Goal: Navigation & Orientation: Find specific page/section

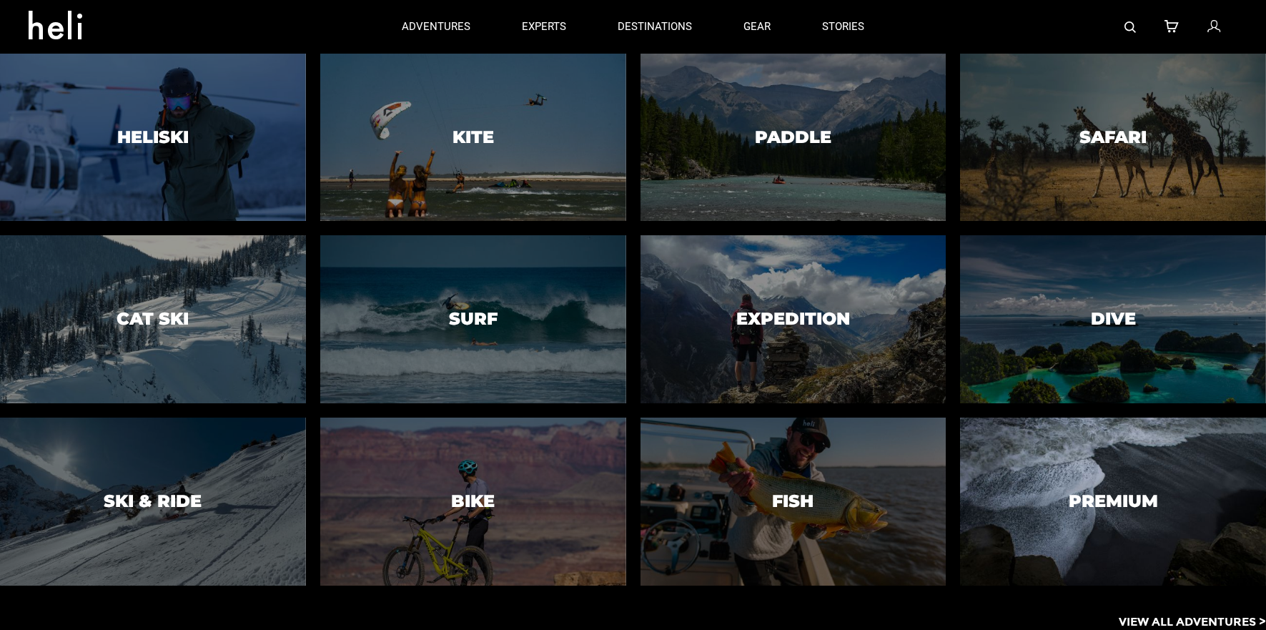
click at [1004, 452] on div at bounding box center [1113, 500] width 312 height 171
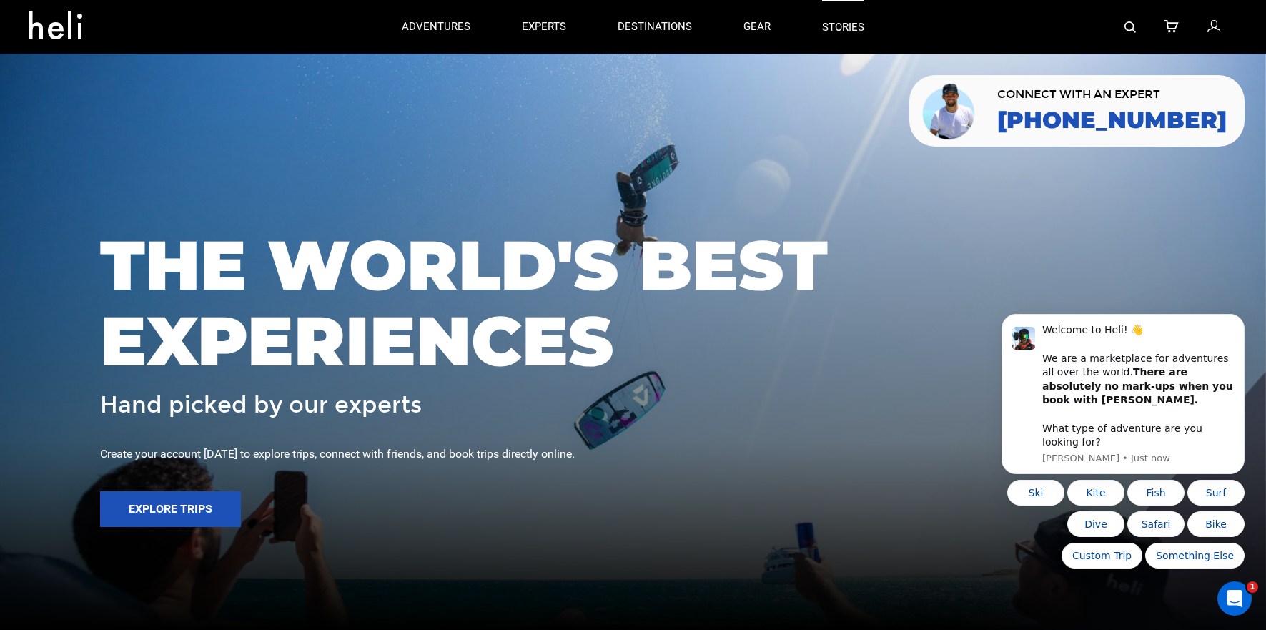
click at [853, 26] on link "stories" at bounding box center [843, 27] width 42 height 54
click at [750, 32] on link "gear" at bounding box center [756, 27] width 27 height 54
click at [1213, 29] on icon at bounding box center [1213, 27] width 13 height 19
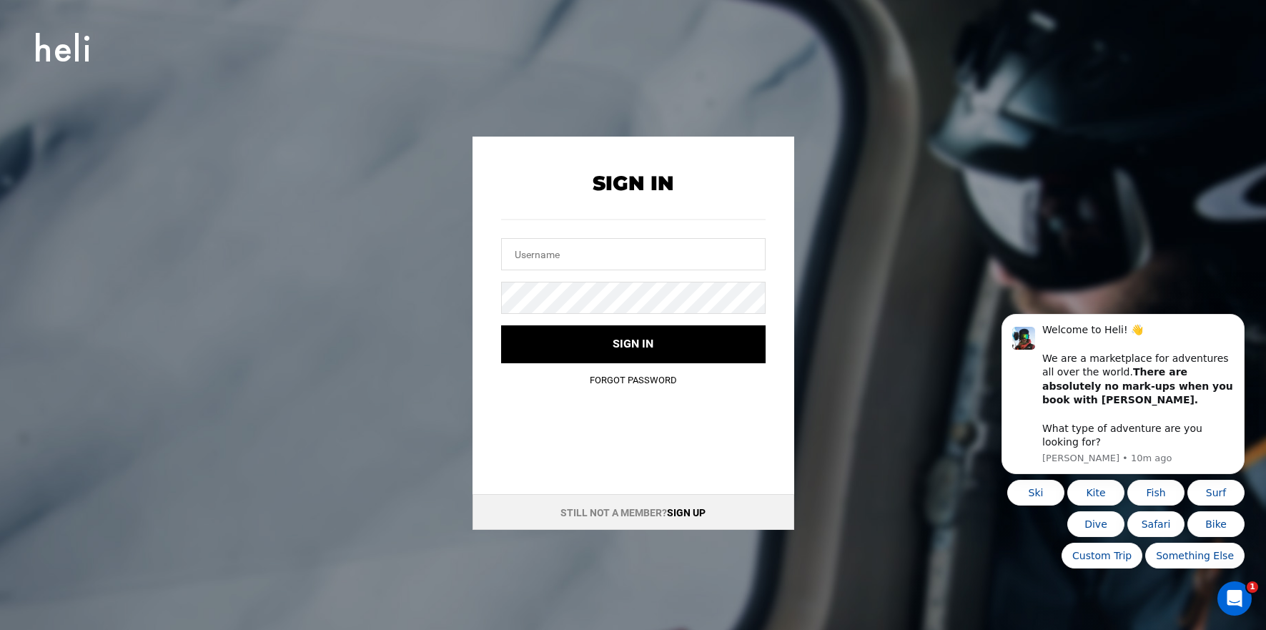
click at [690, 504] on div "Still not a member? Sign up" at bounding box center [633, 512] width 322 height 36
click at [690, 512] on link "Sign up" at bounding box center [686, 512] width 39 height 11
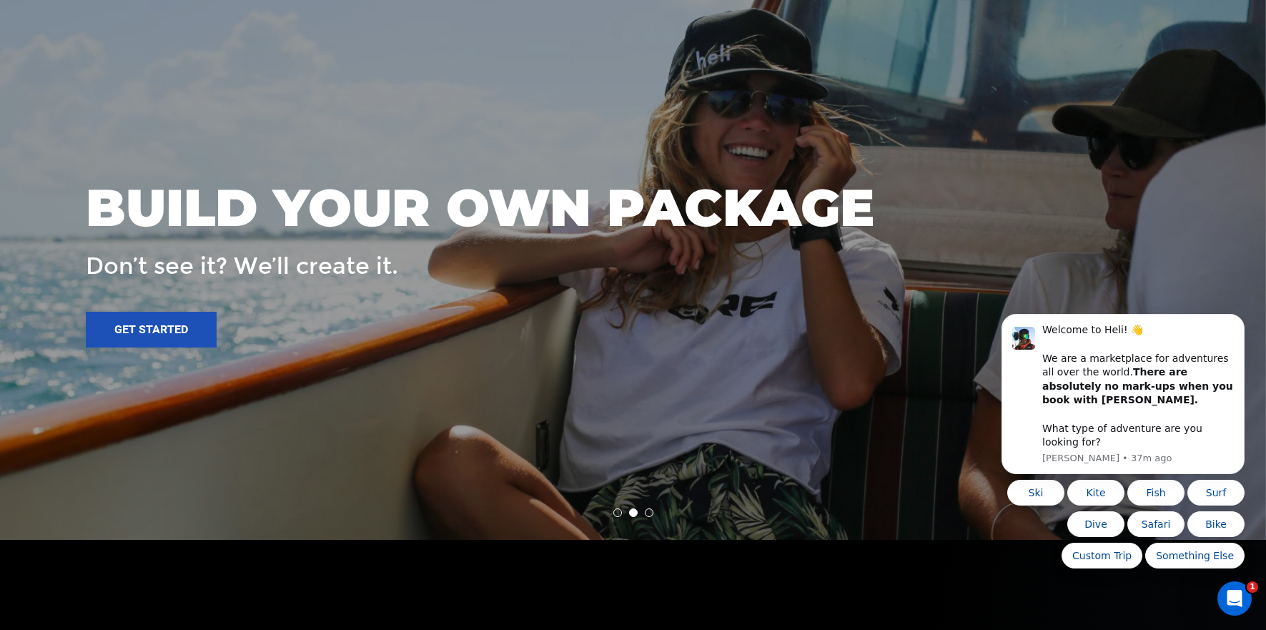
scroll to position [3301, 0]
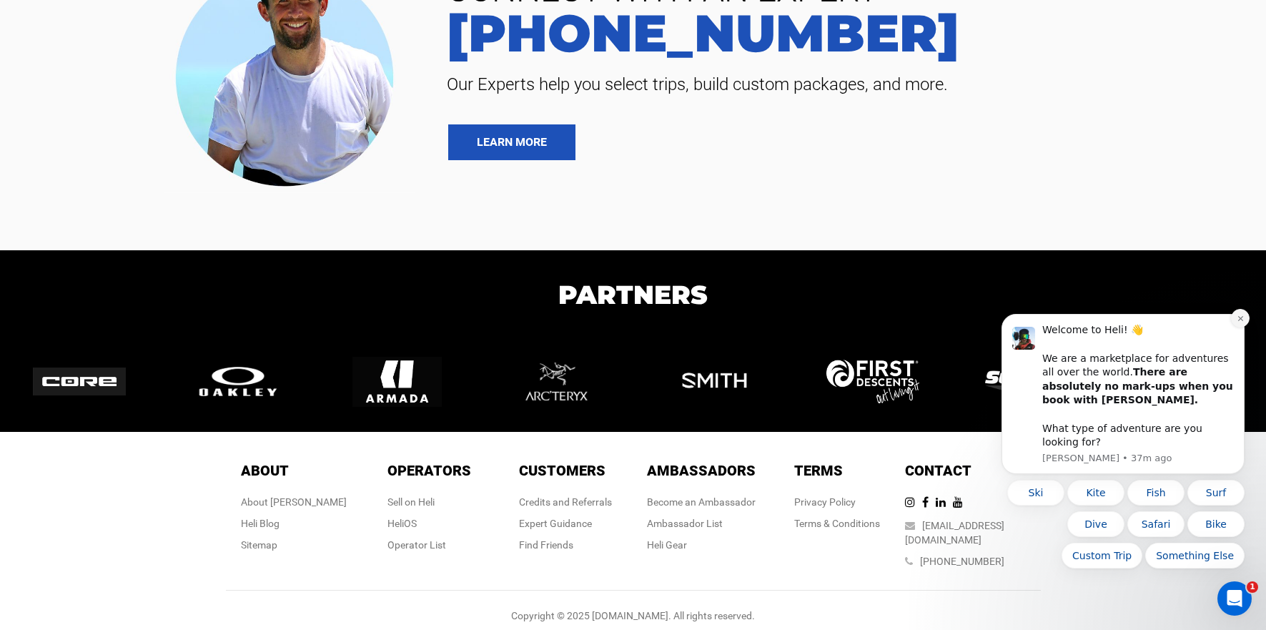
click at [1237, 322] on icon "Dismiss notification" at bounding box center [1241, 319] width 8 height 8
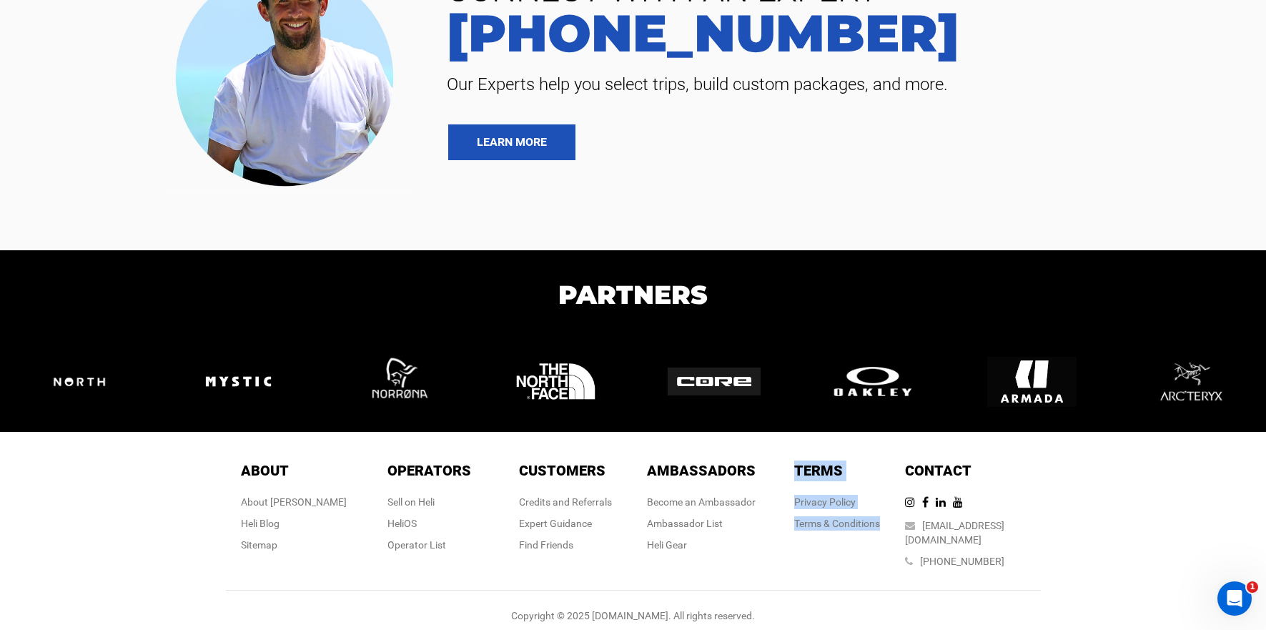
drag, startPoint x: 793, startPoint y: 466, endPoint x: 870, endPoint y: 560, distance: 120.9
click at [870, 560] on div "Terms Terms Privacy Policy Terms & Conditions" at bounding box center [837, 517] width 136 height 115
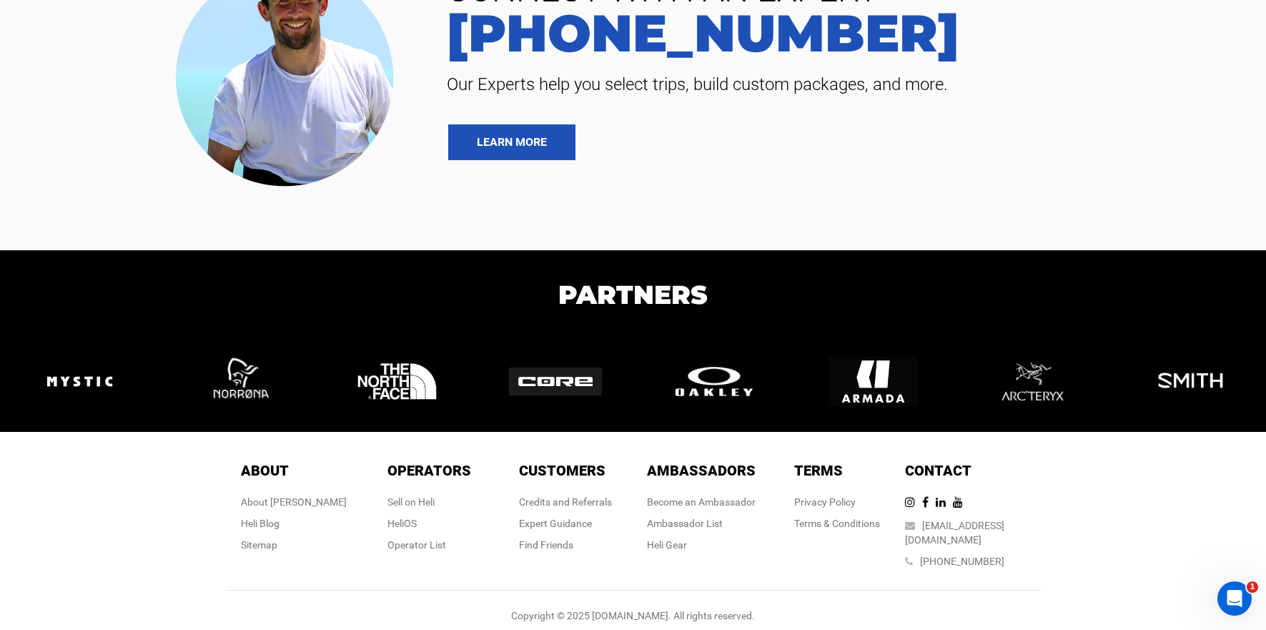
click at [1085, 474] on div "About About About [PERSON_NAME] Blog Sitemap Operators Operators Sell on [PERSO…" at bounding box center [633, 538] width 1266 height 212
click at [1099, 503] on div "About About About [PERSON_NAME] Blog Sitemap Operators Operators Sell on [PERSO…" at bounding box center [633, 538] width 1266 height 212
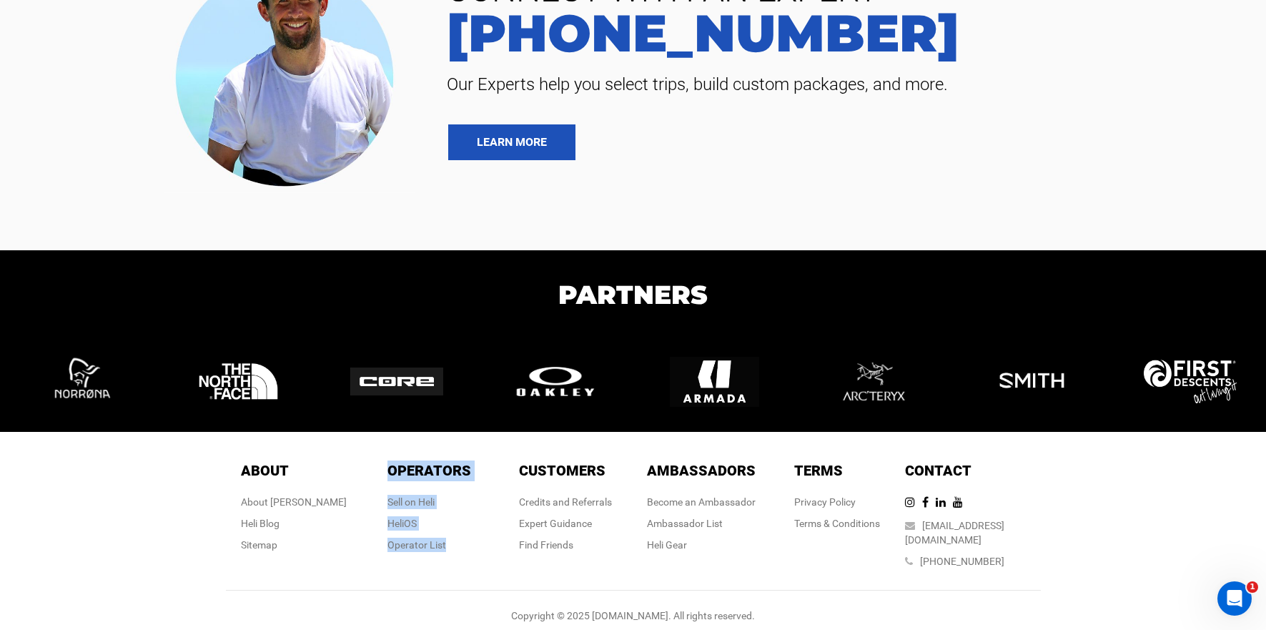
drag, startPoint x: 379, startPoint y: 462, endPoint x: 450, endPoint y: 572, distance: 130.3
click at [450, 572] on div "About About About [PERSON_NAME] Blog Sitemap Operators Operators Sell on [PERSO…" at bounding box center [633, 518] width 815 height 144
click at [468, 553] on div "Operators Operators Sell on [PERSON_NAME] Operator List" at bounding box center [429, 509] width 84 height 99
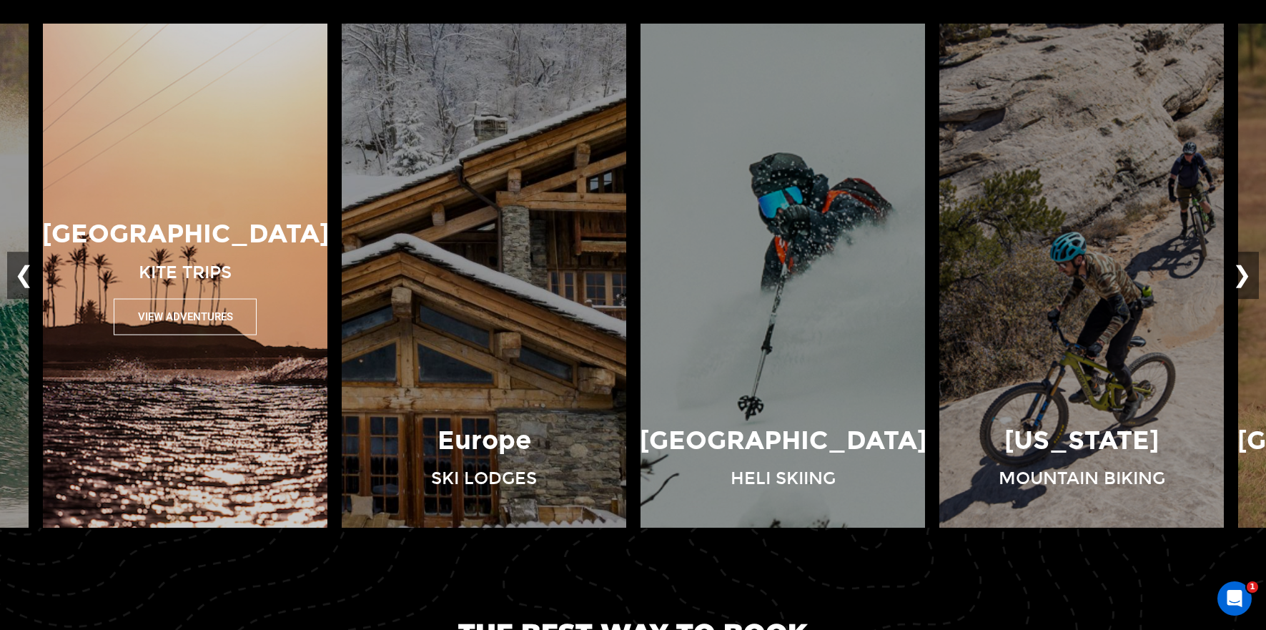
scroll to position [1052, 0]
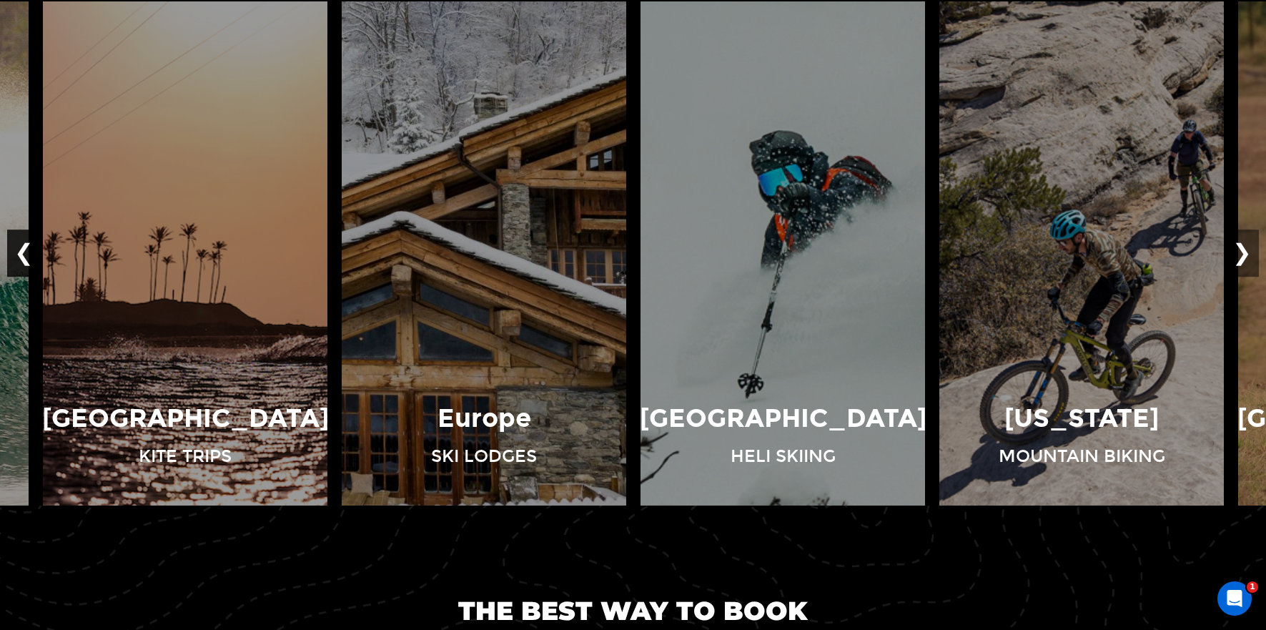
click at [16, 249] on button "❮" at bounding box center [24, 252] width 34 height 47
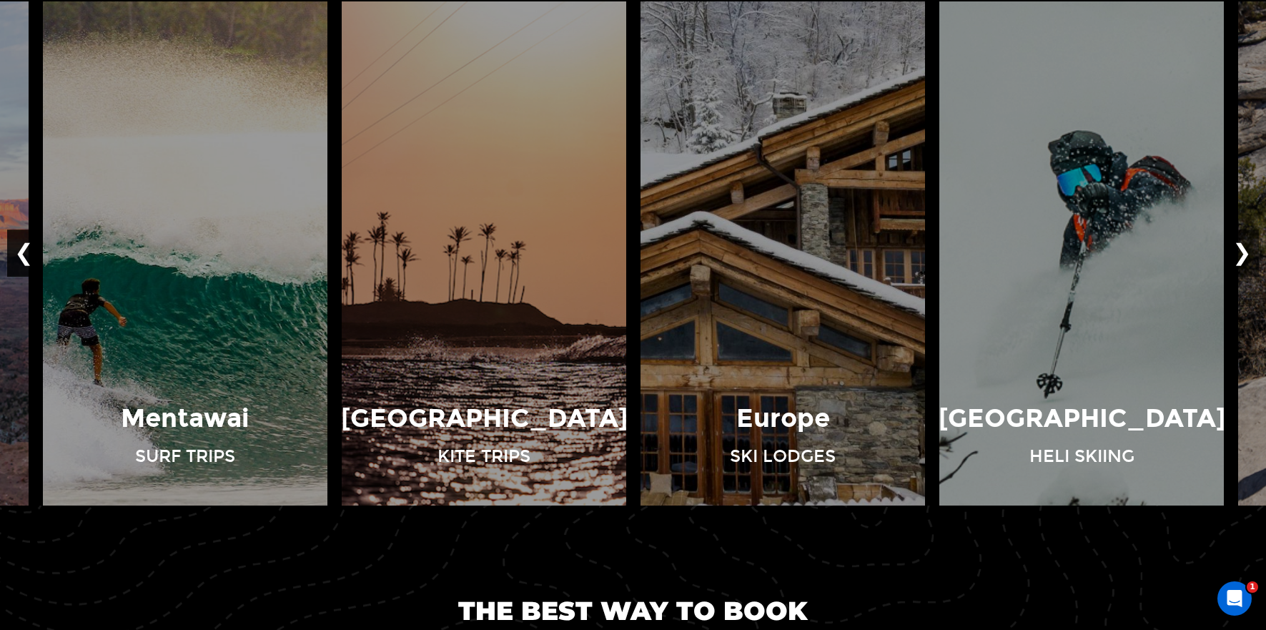
click at [16, 249] on button "❮" at bounding box center [24, 252] width 34 height 47
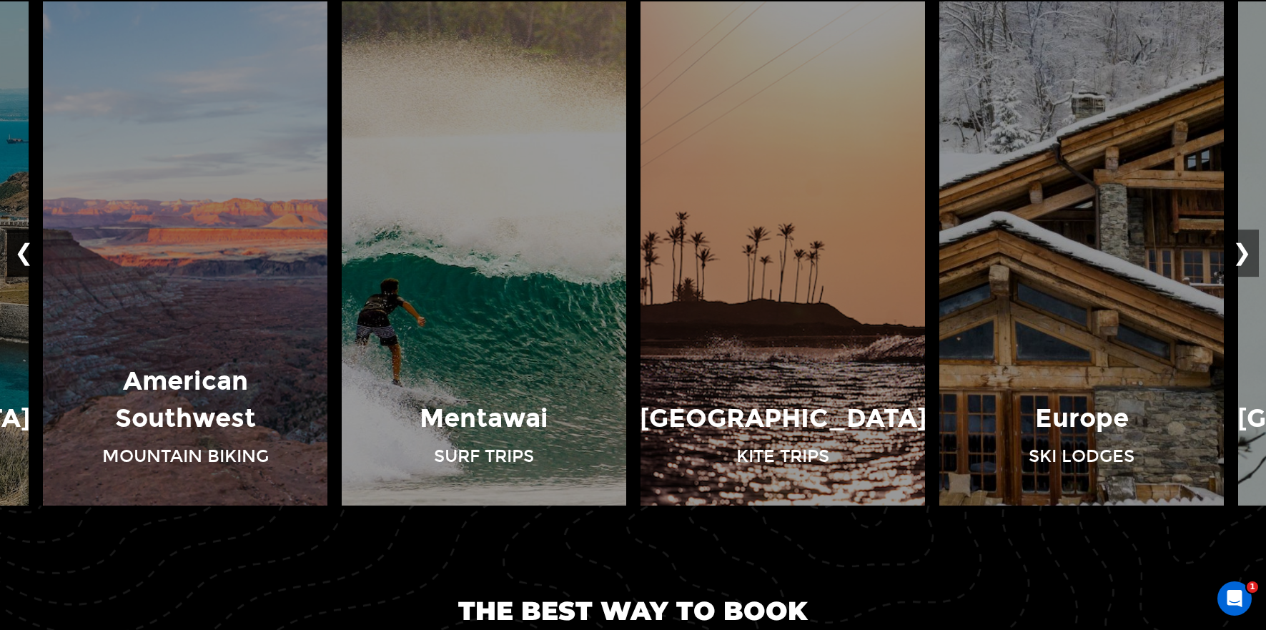
click at [17, 249] on button "❮" at bounding box center [24, 252] width 34 height 47
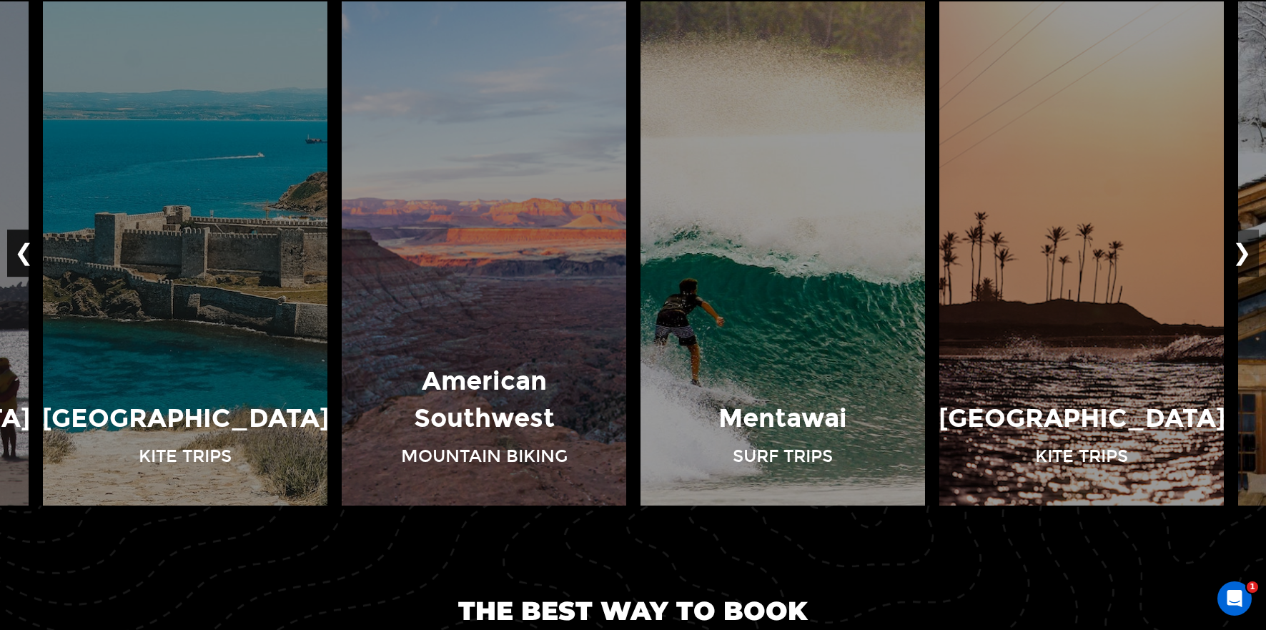
click at [17, 249] on button "❮" at bounding box center [24, 252] width 34 height 47
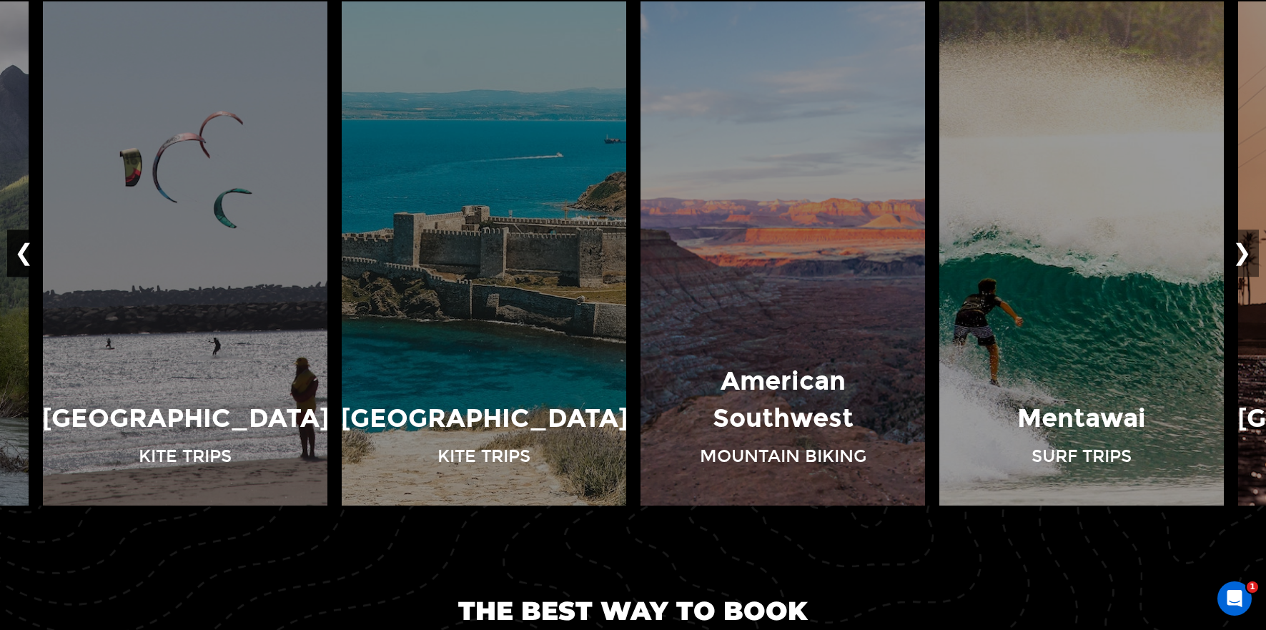
click at [17, 249] on button "❮" at bounding box center [24, 252] width 34 height 47
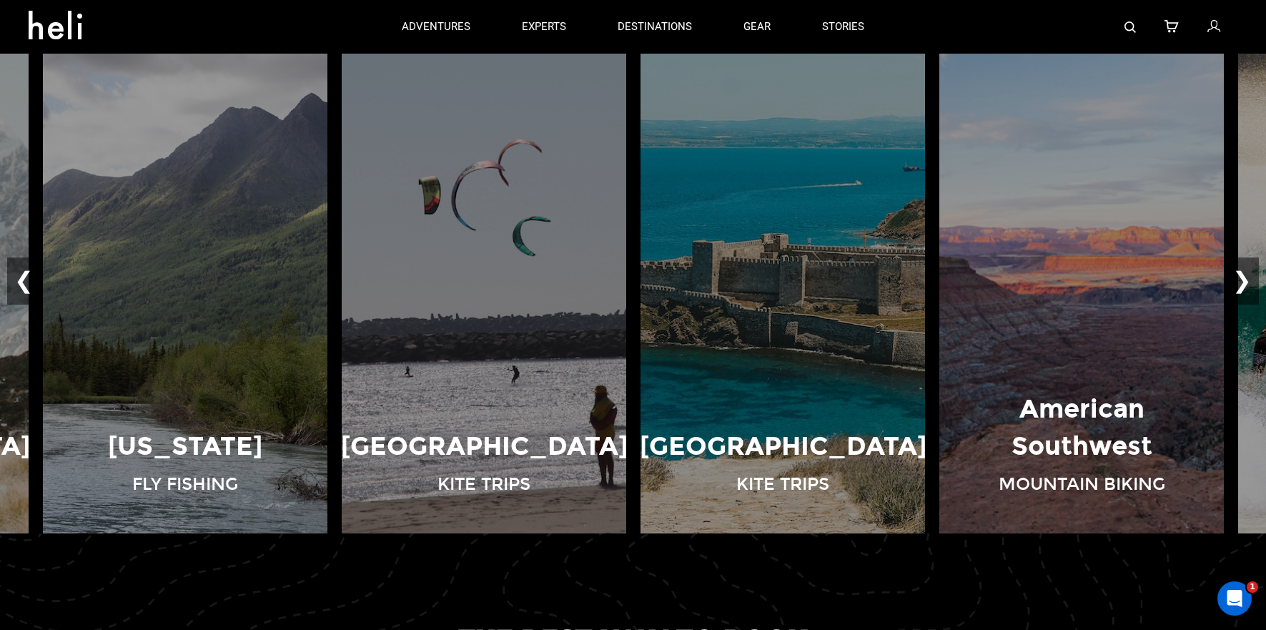
scroll to position [1019, 0]
